Goal: Task Accomplishment & Management: Use online tool/utility

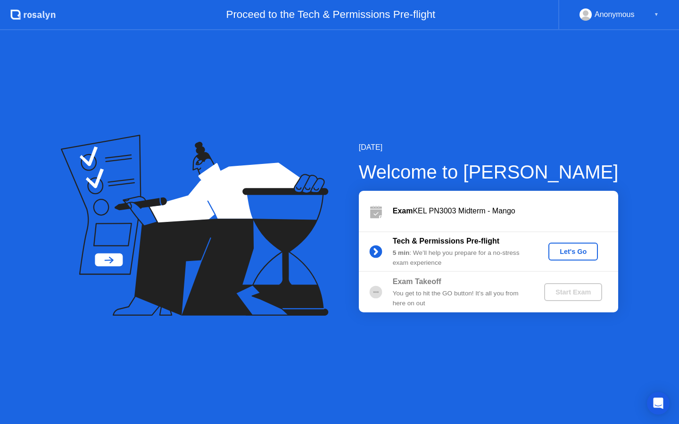
click at [591, 244] on button "Let's Go" at bounding box center [573, 252] width 50 height 18
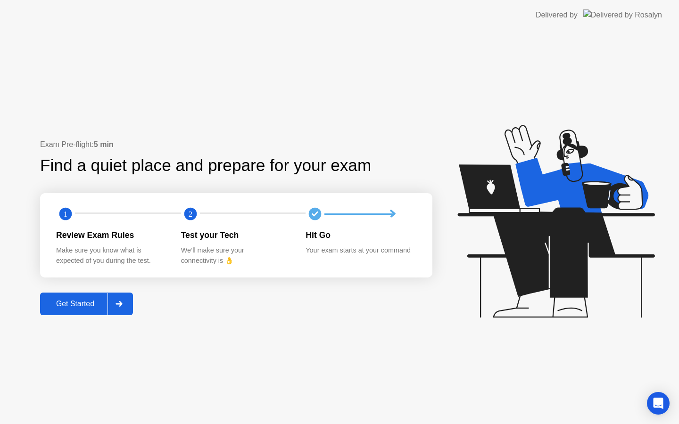
click at [75, 307] on div "Get Started" at bounding box center [75, 304] width 65 height 8
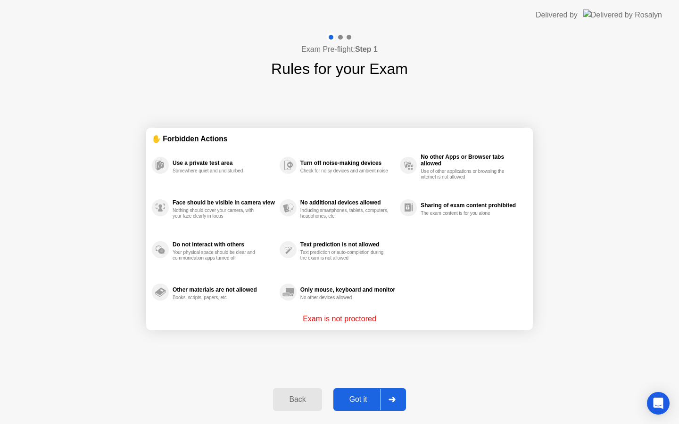
click at [363, 396] on div "Got it" at bounding box center [358, 400] width 44 height 8
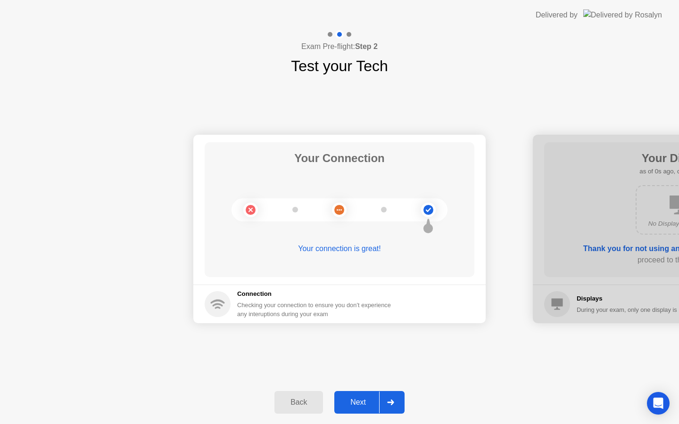
click at [360, 409] on button "Next" at bounding box center [369, 402] width 70 height 23
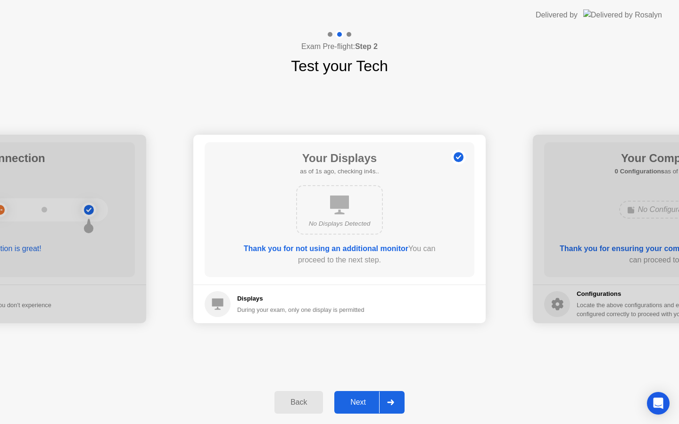
click at [360, 409] on button "Next" at bounding box center [369, 402] width 70 height 23
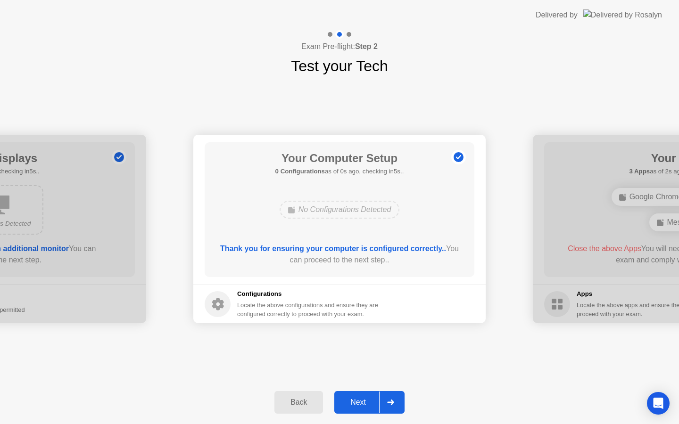
click at [360, 409] on button "Next" at bounding box center [369, 402] width 70 height 23
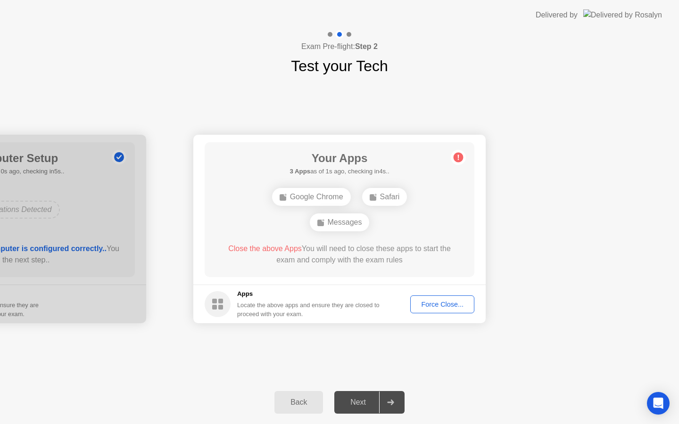
click at [416, 308] on div "Force Close..." at bounding box center [443, 305] width 58 height 8
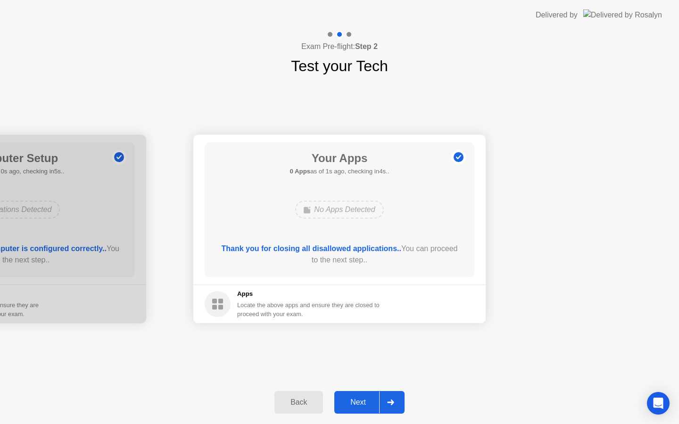
click at [373, 409] on button "Next" at bounding box center [369, 402] width 70 height 23
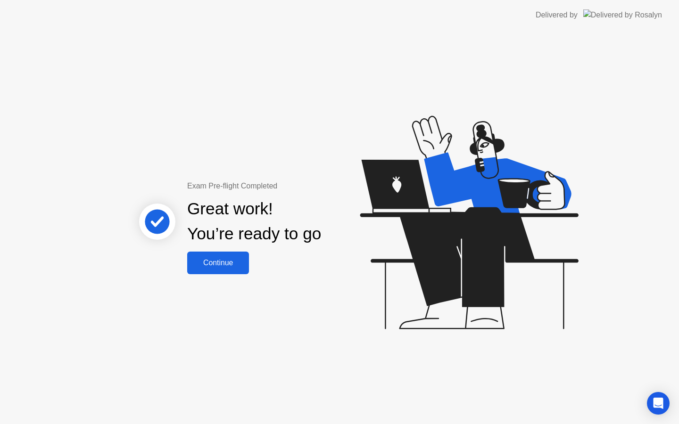
click at [236, 267] on div "Continue" at bounding box center [218, 263] width 56 height 8
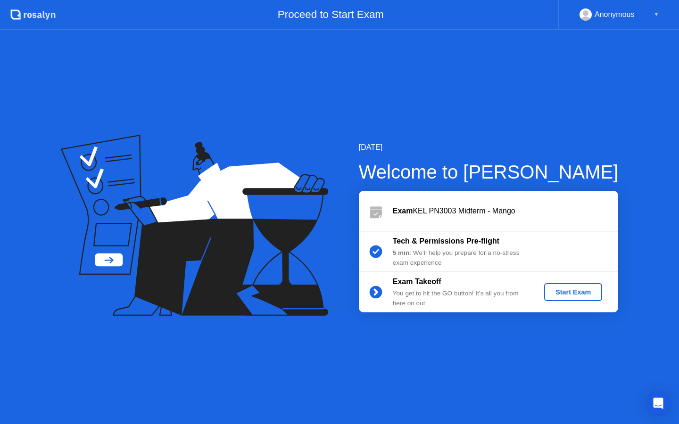
click at [553, 290] on div "Start Exam" at bounding box center [573, 293] width 50 height 8
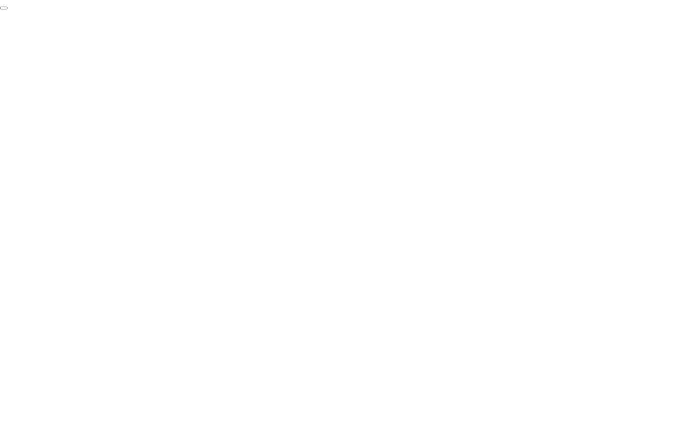
click div "End Proctoring Session"
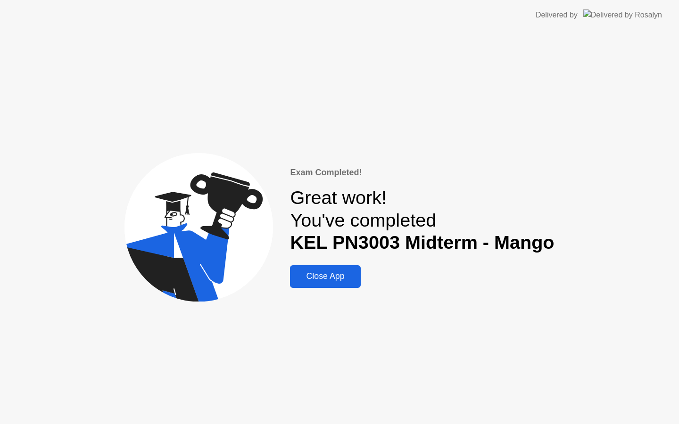
click at [531, 124] on div "Exam Completed! Great work! You've completed KEL PN3003 Midterm - Mango Close A…" at bounding box center [339, 227] width 679 height 394
click at [345, 275] on div "Close App" at bounding box center [325, 277] width 65 height 10
